Goal: Information Seeking & Learning: Check status

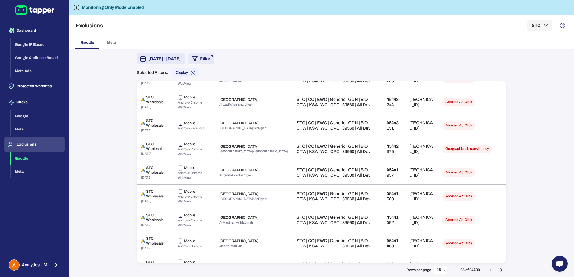
scroll to position [422, 0]
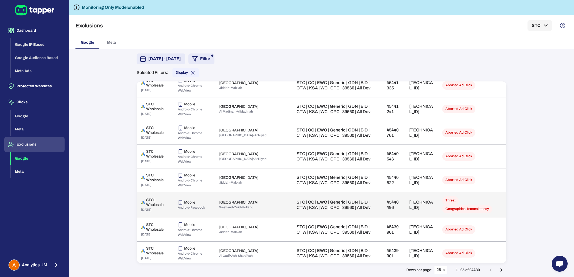
click at [462, 208] on span "Geographical Inconsistency" at bounding box center [467, 208] width 50 height 5
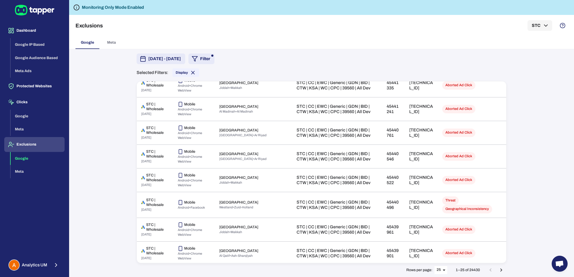
click at [503, 269] on icon "Go to next page" at bounding box center [501, 270] width 6 height 6
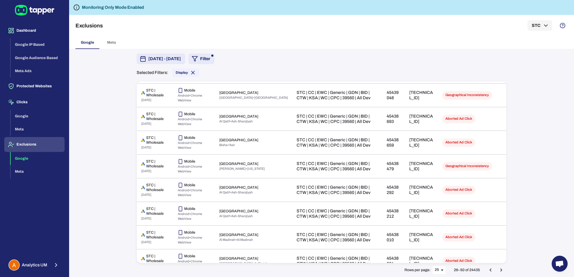
scroll to position [148, 0]
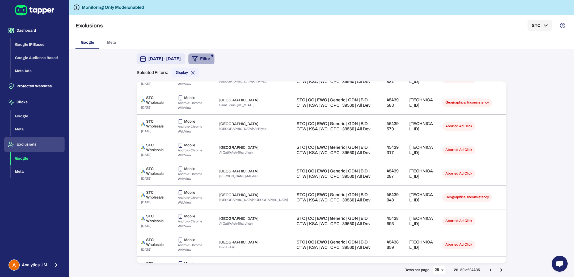
click at [214, 61] on button "Filter" at bounding box center [201, 58] width 26 height 11
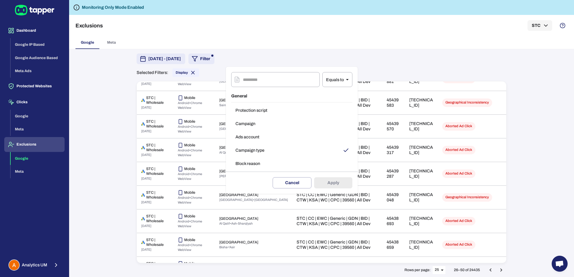
click at [263, 151] on button "Campaign type" at bounding box center [291, 150] width 121 height 11
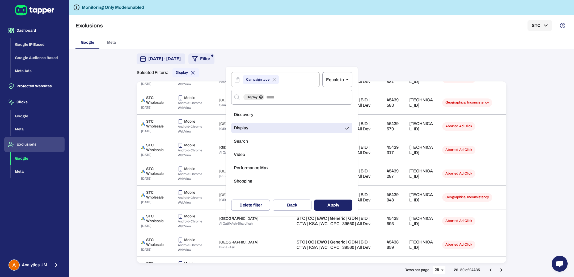
click at [311, 50] on div at bounding box center [287, 138] width 574 height 277
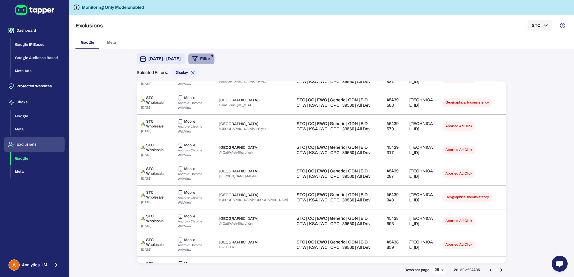
click at [214, 64] on button "Filter" at bounding box center [201, 58] width 26 height 11
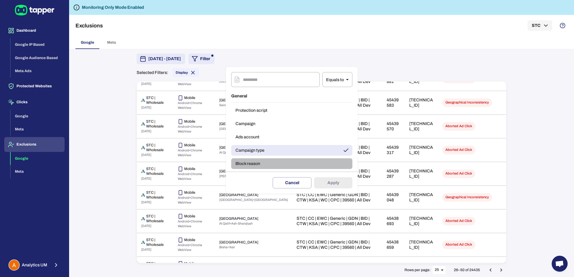
click at [269, 163] on button "Block reason" at bounding box center [291, 163] width 121 height 11
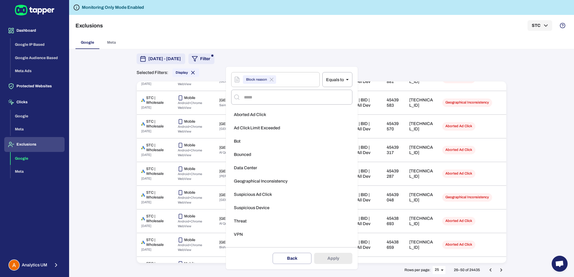
click at [270, 181] on span "Geographical Inconsistency" at bounding box center [261, 180] width 54 height 5
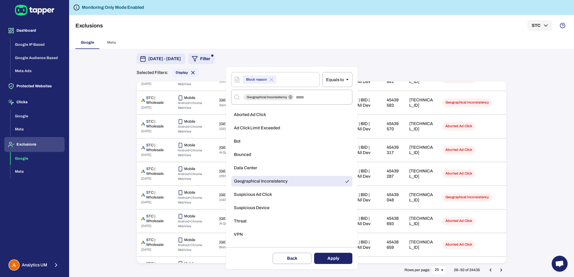
click at [331, 253] on button "Apply" at bounding box center [333, 257] width 38 height 11
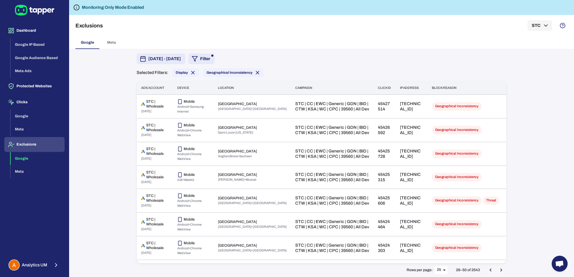
click at [498, 266] on button "Go to next page" at bounding box center [501, 269] width 11 height 11
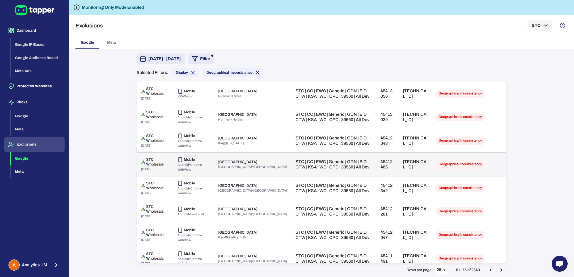
scroll to position [422, 0]
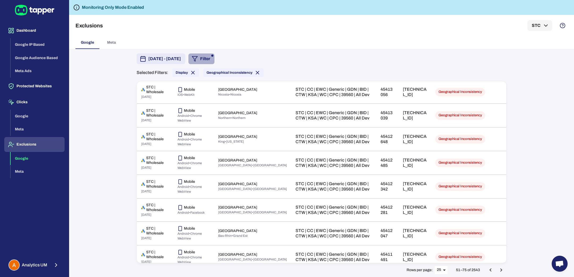
click at [198, 59] on icon "button" at bounding box center [195, 59] width 6 height 6
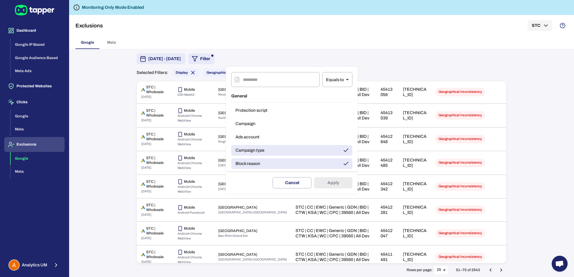
click at [106, 121] on div at bounding box center [287, 138] width 574 height 277
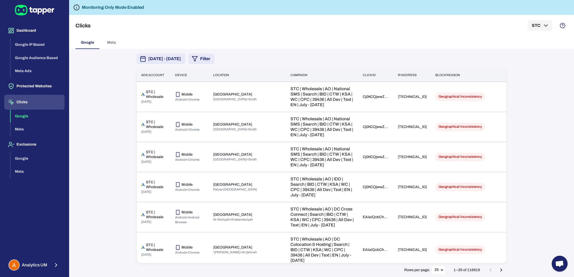
click at [164, 60] on span "[DATE] - [DATE]" at bounding box center [164, 59] width 33 height 6
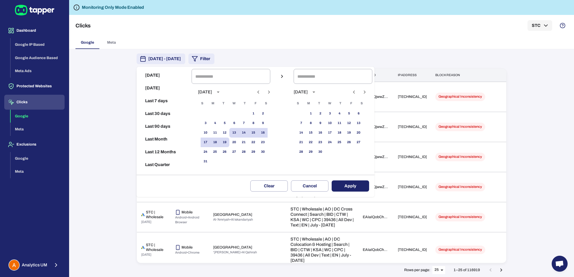
click at [261, 91] on icon "Previous month" at bounding box center [258, 92] width 6 height 6
click at [270, 92] on button "Next month" at bounding box center [268, 91] width 9 height 9
click at [229, 144] on button "22" at bounding box center [225, 142] width 10 height 10
type input "**********"
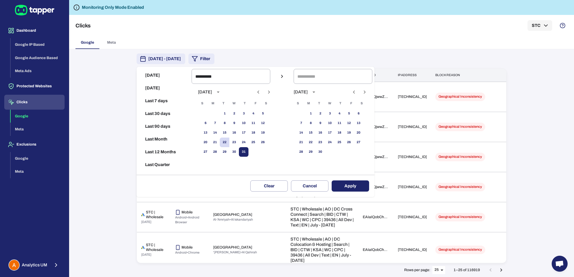
click at [248, 153] on button "31" at bounding box center [244, 152] width 10 height 10
type input "**********"
click at [356, 183] on button "Apply" at bounding box center [350, 185] width 37 height 11
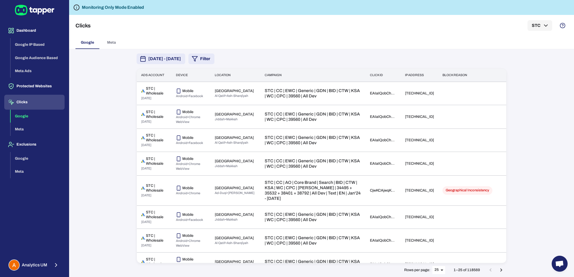
scroll to position [409, 0]
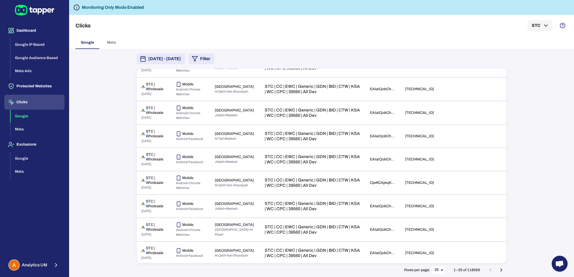
click at [439, 272] on body "Dashboard Google IP Based Google Audience Based Meta Ads Protected Websites Cli…" at bounding box center [287, 138] width 574 height 277
click at [441, 267] on li "50" at bounding box center [439, 266] width 13 height 9
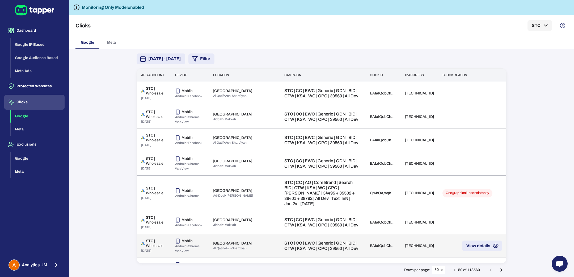
scroll to position [352, 0]
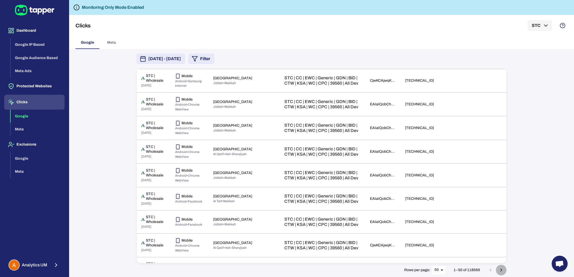
click at [500, 269] on icon "Go to next page" at bounding box center [501, 270] width 6 height 6
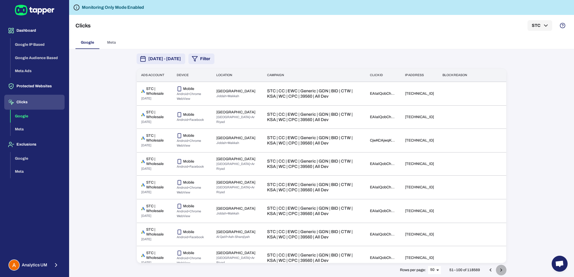
click at [500, 269] on icon "Go to next page" at bounding box center [501, 270] width 6 height 6
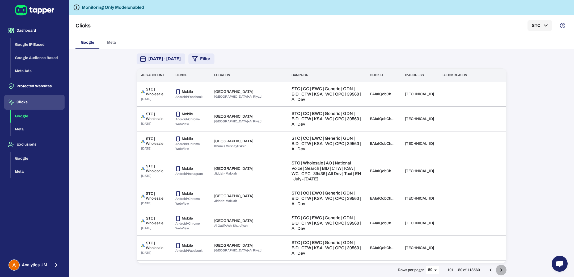
click at [500, 269] on icon "Go to next page" at bounding box center [501, 270] width 6 height 6
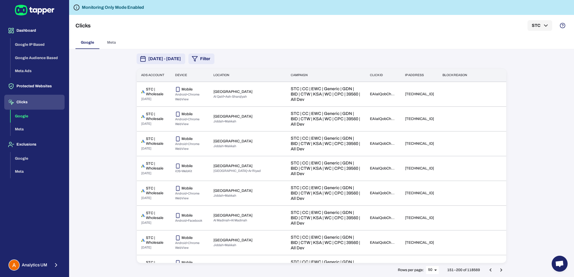
click at [181, 57] on span "July 22, 2025 - July 31, 2025" at bounding box center [164, 59] width 33 height 6
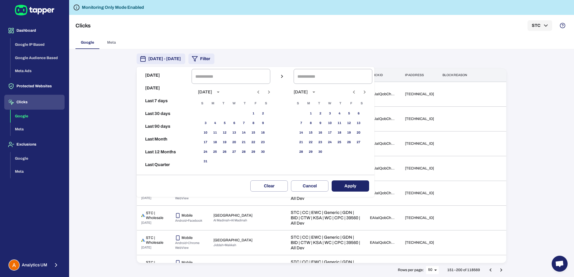
click at [261, 92] on icon "Previous month" at bounding box center [258, 92] width 6 height 6
click at [239, 135] on button "16" at bounding box center [234, 133] width 10 height 10
type input "**********"
click at [248, 152] on button "31" at bounding box center [244, 152] width 10 height 10
type input "**********"
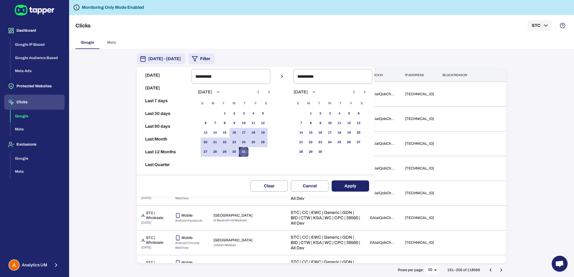
click at [246, 149] on button "31" at bounding box center [244, 152] width 10 height 10
type input "**********"
click at [229, 139] on button "22" at bounding box center [225, 142] width 10 height 10
type input "**********"
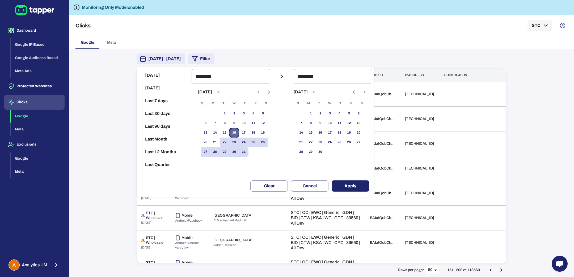
click at [239, 134] on button "16" at bounding box center [234, 133] width 10 height 10
type input "**********"
click at [239, 144] on button "23" at bounding box center [234, 142] width 10 height 10
type input "**********"
click at [346, 185] on button "Apply" at bounding box center [350, 185] width 37 height 11
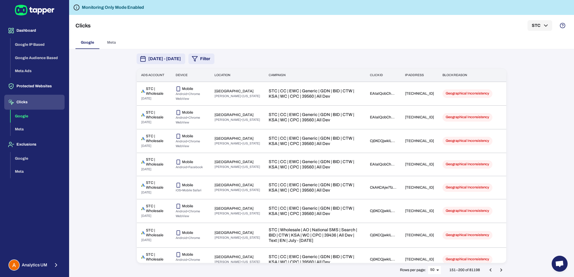
click at [543, 118] on div "July 16, 2025 - July 23, 2025 Filter Ads account Device Location Campaign Click…" at bounding box center [321, 162] width 505 height 227
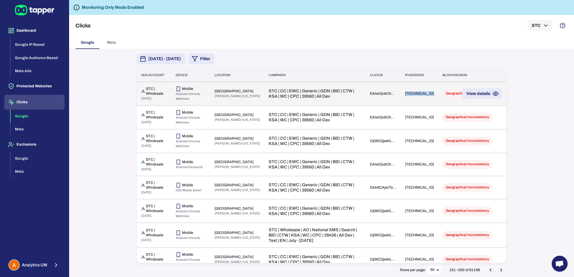
drag, startPoint x: 410, startPoint y: 97, endPoint x: 428, endPoint y: 98, distance: 18.1
click at [428, 98] on td "34.110.230.182" at bounding box center [419, 94] width 37 height 24
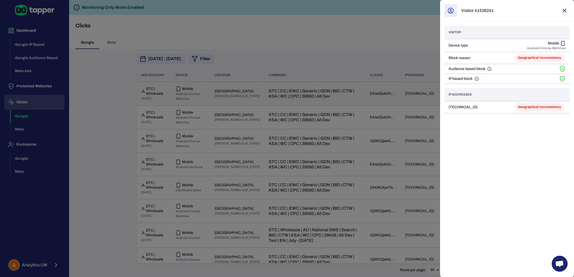
click at [405, 95] on div at bounding box center [287, 138] width 574 height 277
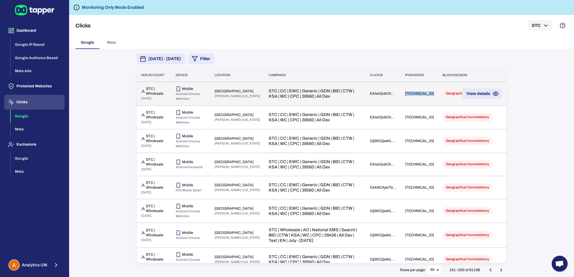
drag, startPoint x: 428, startPoint y: 93, endPoint x: 402, endPoint y: 96, distance: 26.1
click at [402, 96] on td "34.110.230.182" at bounding box center [419, 94] width 37 height 24
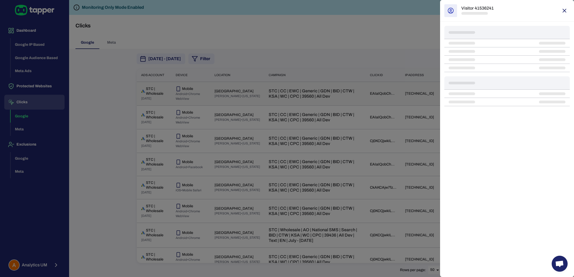
click at [372, 89] on div at bounding box center [287, 138] width 574 height 277
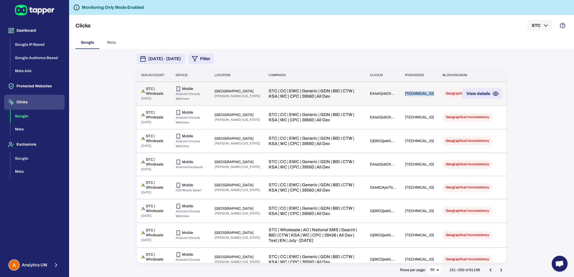
drag, startPoint x: 401, startPoint y: 96, endPoint x: 424, endPoint y: 98, distance: 23.0
click at [424, 98] on td "34.110.230.182" at bounding box center [419, 94] width 37 height 24
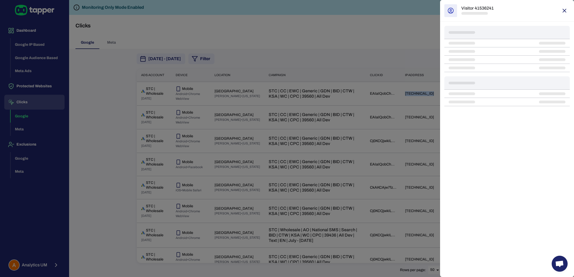
click at [564, 12] on icon "button" at bounding box center [564, 10] width 6 height 6
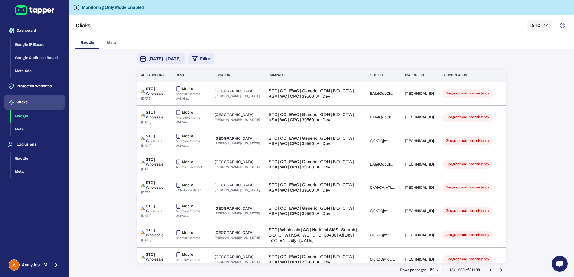
click at [124, 181] on div "July 16, 2025 - July 23, 2025 Filter Ads account Device Location Campaign Click…" at bounding box center [321, 162] width 505 height 227
drag, startPoint x: 368, startPoint y: 75, endPoint x: 378, endPoint y: 77, distance: 10.6
click at [378, 77] on th "Click id" at bounding box center [383, 75] width 35 height 13
click at [214, 62] on button "Filter" at bounding box center [201, 58] width 26 height 11
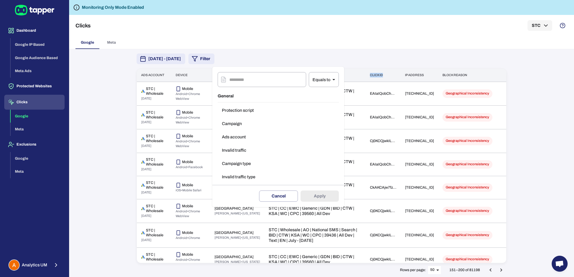
click at [246, 163] on button "Campaign type" at bounding box center [278, 163] width 121 height 11
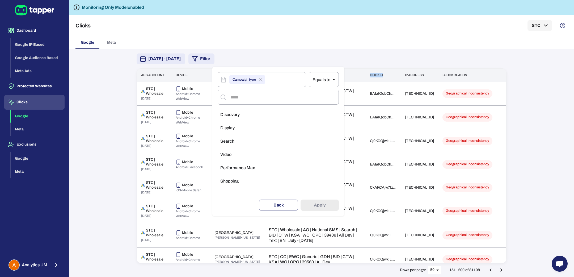
click at [258, 81] on icon at bounding box center [260, 79] width 6 height 6
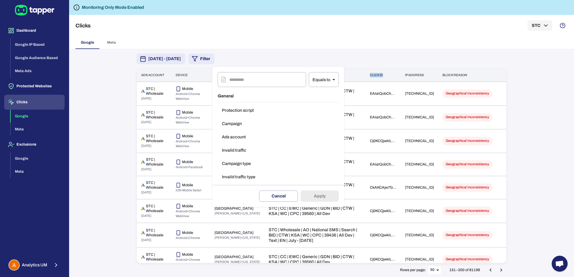
click at [244, 135] on button "Ads account" at bounding box center [278, 137] width 121 height 11
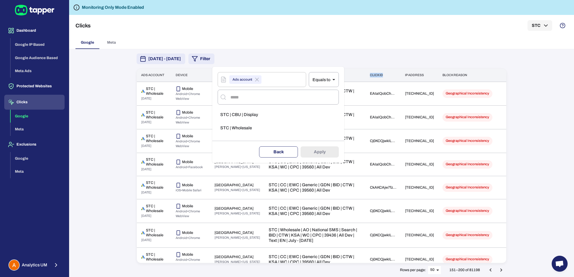
click at [270, 149] on button "Back" at bounding box center [278, 151] width 39 height 11
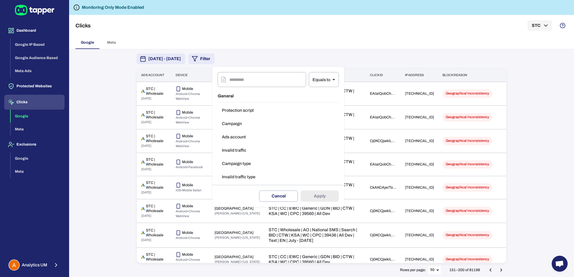
click at [101, 118] on div at bounding box center [287, 138] width 574 height 277
